Goal: Task Accomplishment & Management: Manage account settings

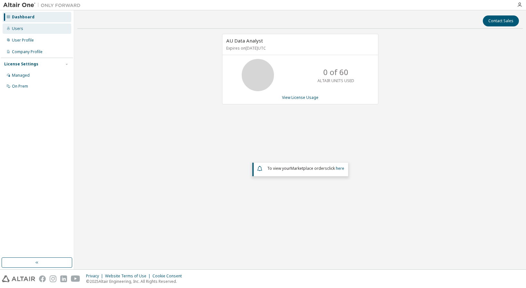
click at [22, 31] on div "Users" at bounding box center [17, 28] width 11 height 5
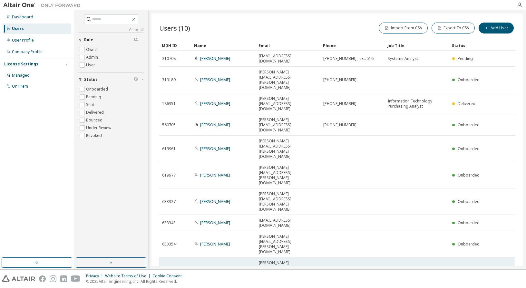
click at [508, 267] on icon at bounding box center [509, 271] width 6 height 8
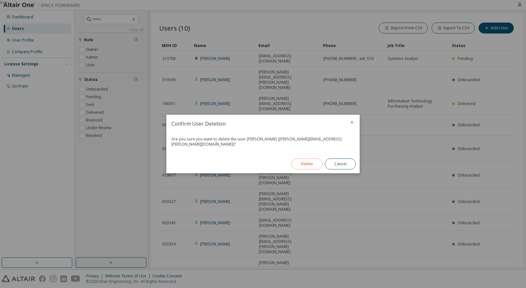
click at [312, 164] on button "Delete" at bounding box center [307, 164] width 31 height 11
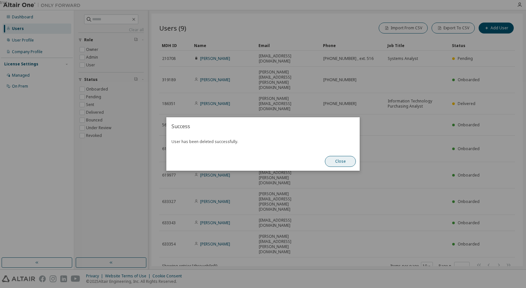
click at [339, 163] on button "Close" at bounding box center [340, 161] width 31 height 11
